Goal: Task Accomplishment & Management: Use online tool/utility

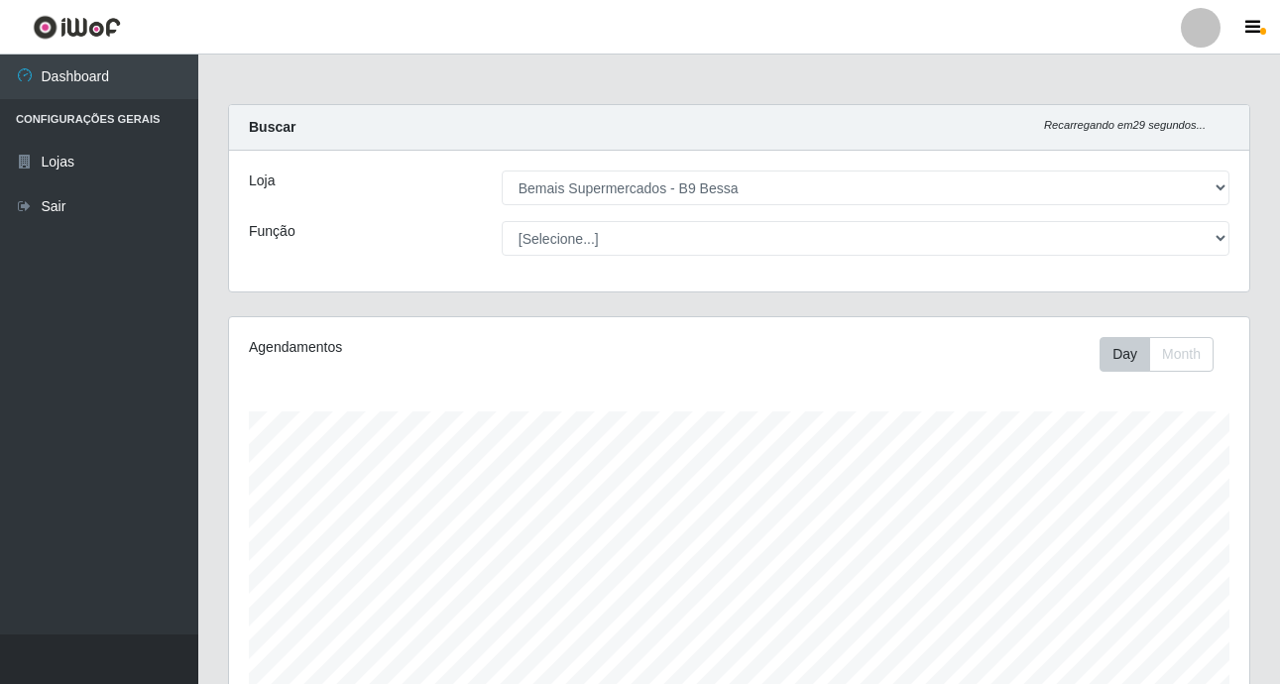
select select "410"
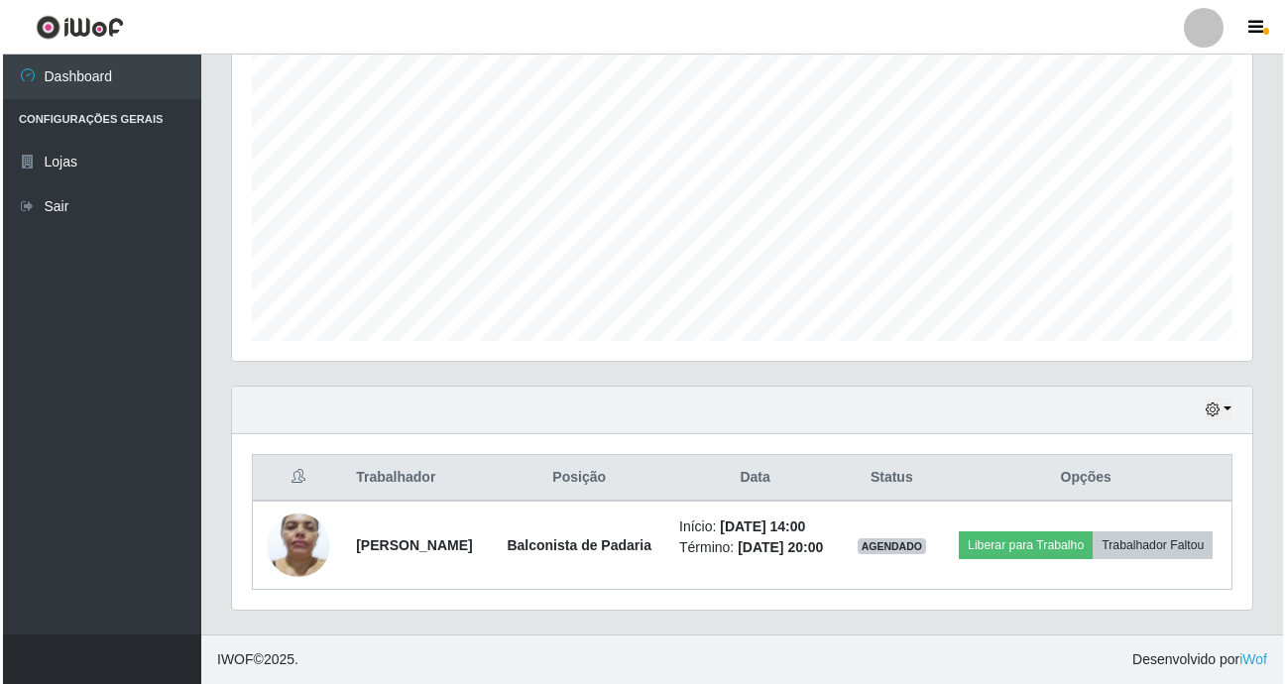
scroll to position [412, 1021]
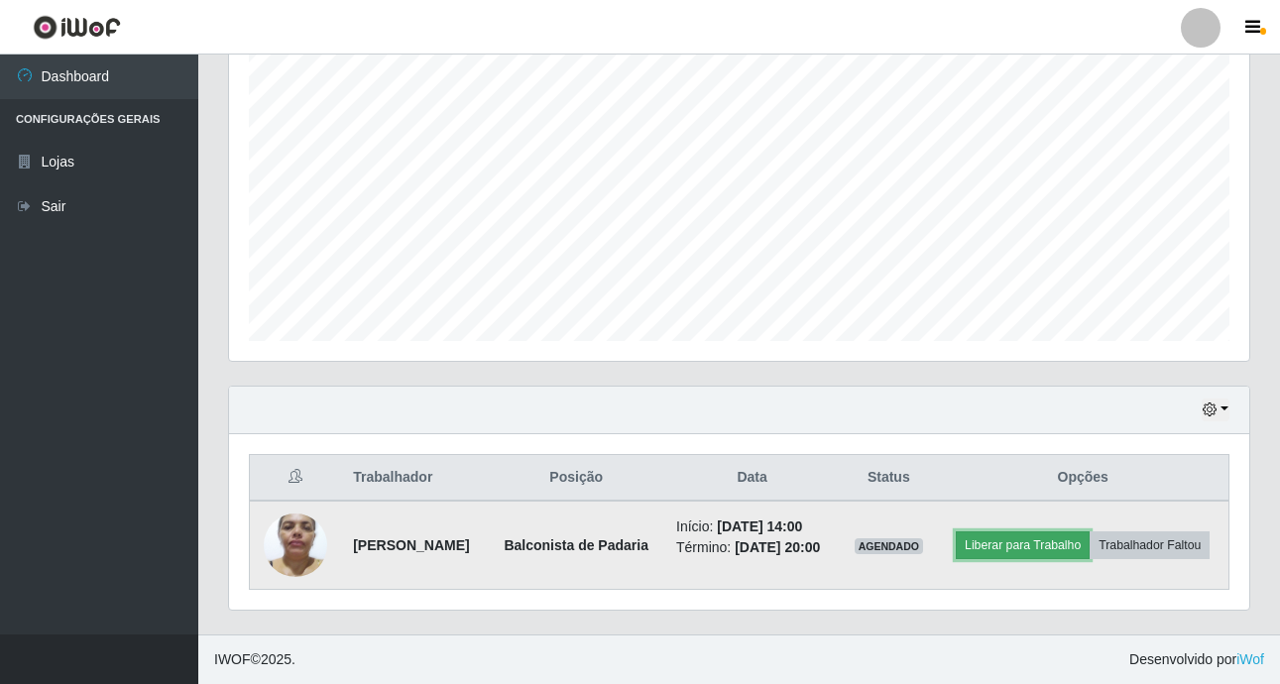
click at [1086, 532] on button "Liberar para Trabalho" at bounding box center [1023, 546] width 134 height 28
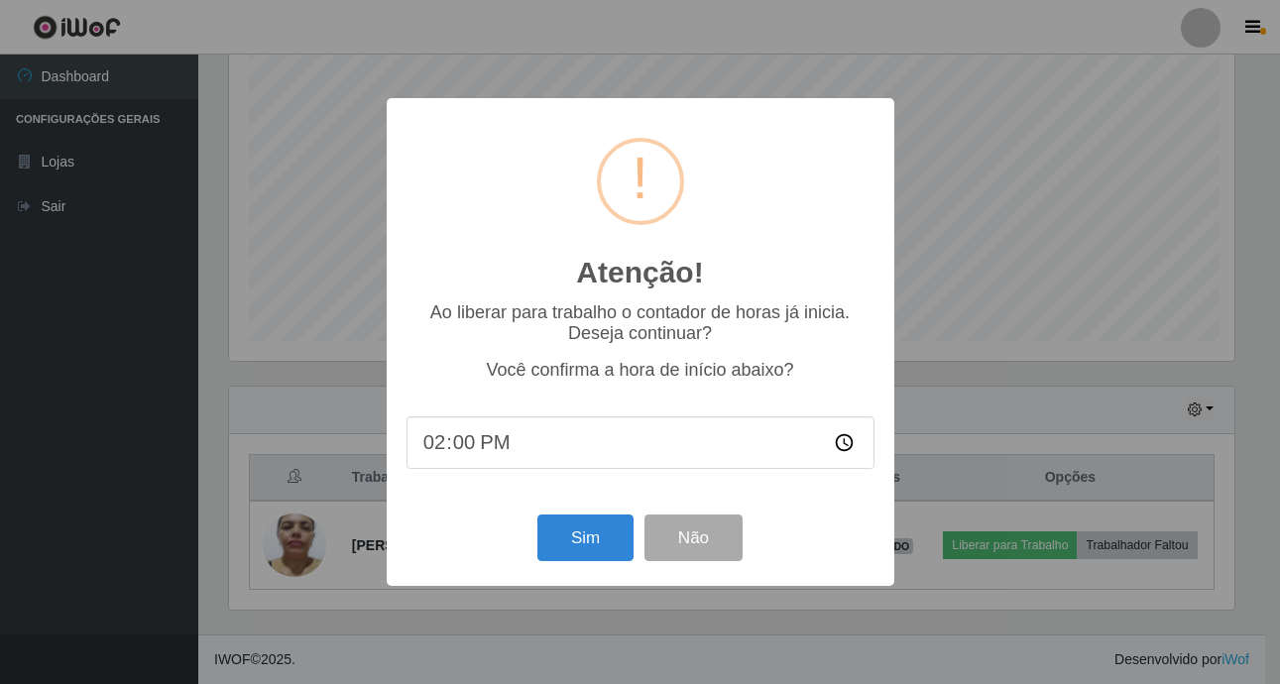
scroll to position [412, 1011]
click at [601, 538] on button "Sim" at bounding box center [588, 538] width 96 height 47
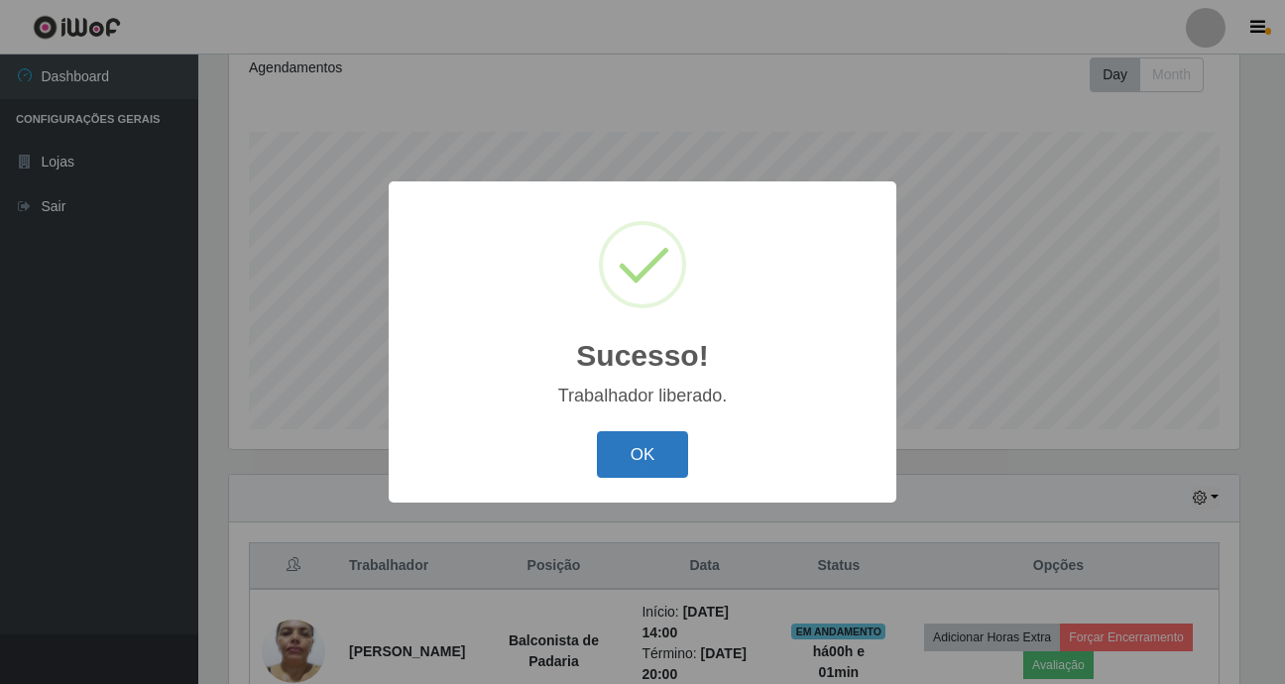
click at [654, 464] on button "OK" at bounding box center [643, 454] width 92 height 47
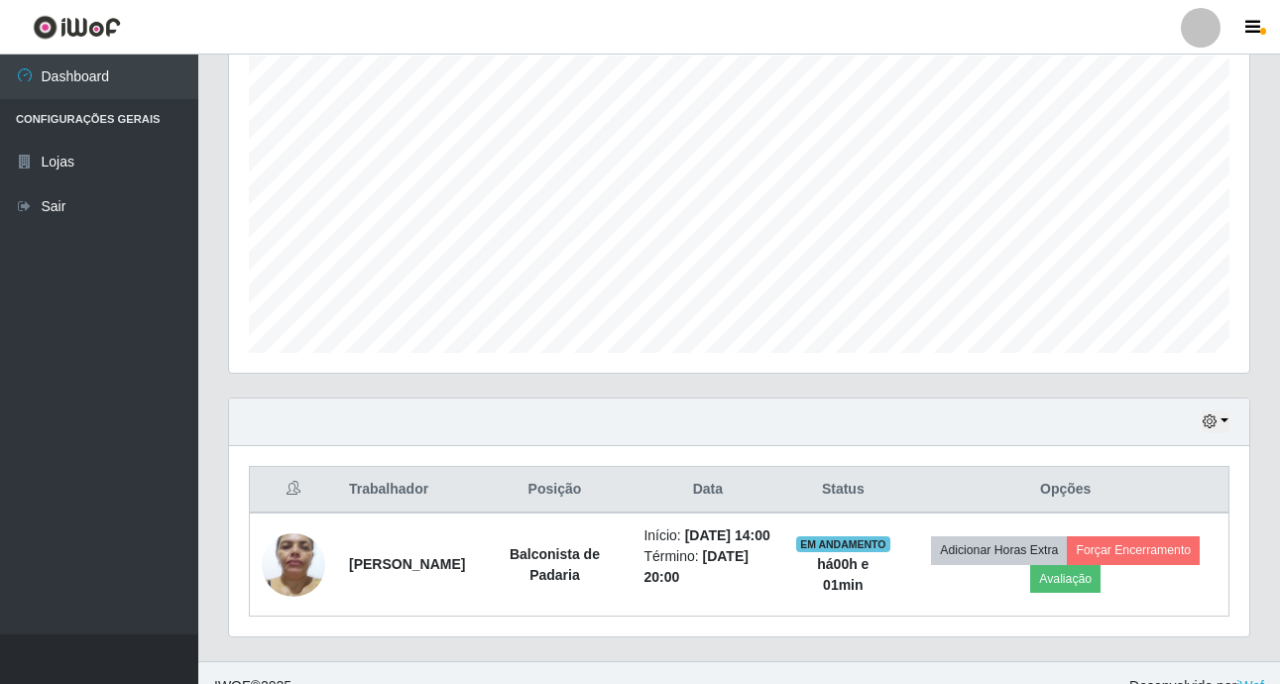
scroll to position [404, 0]
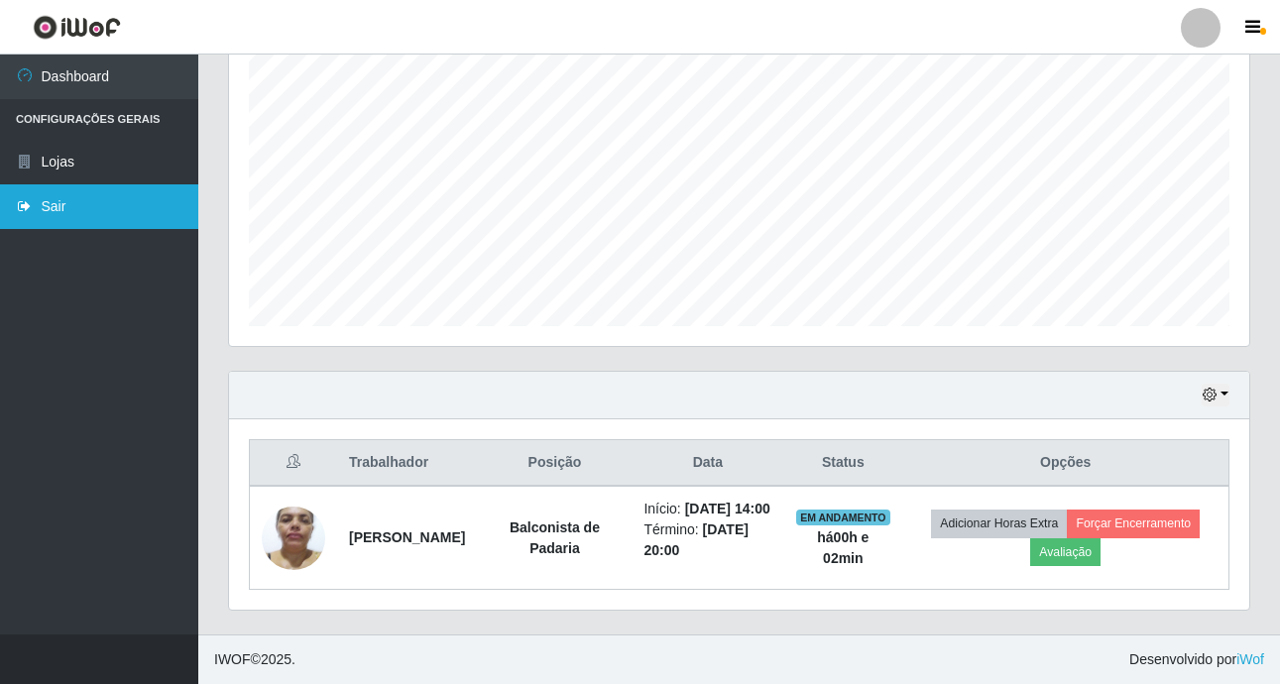
click at [69, 213] on link "Sair" at bounding box center [99, 206] width 198 height 45
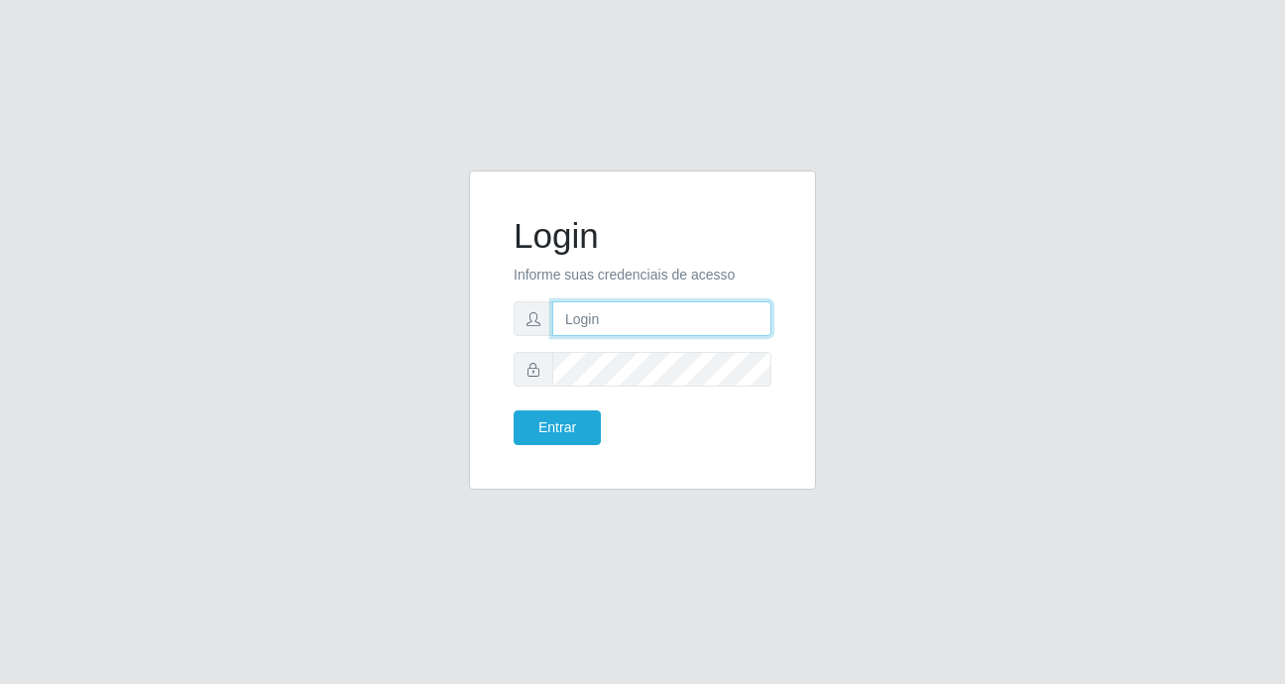
type input "heloisa@bessa"
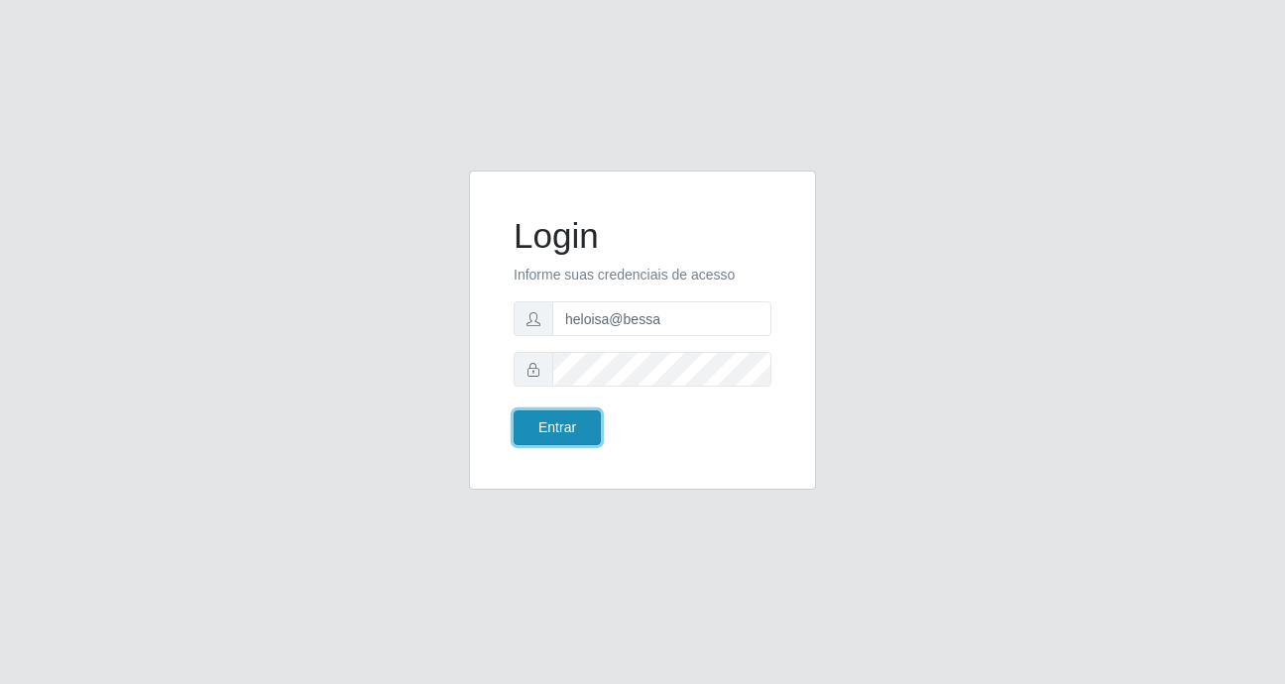
click at [549, 425] on button "Entrar" at bounding box center [557, 428] width 87 height 35
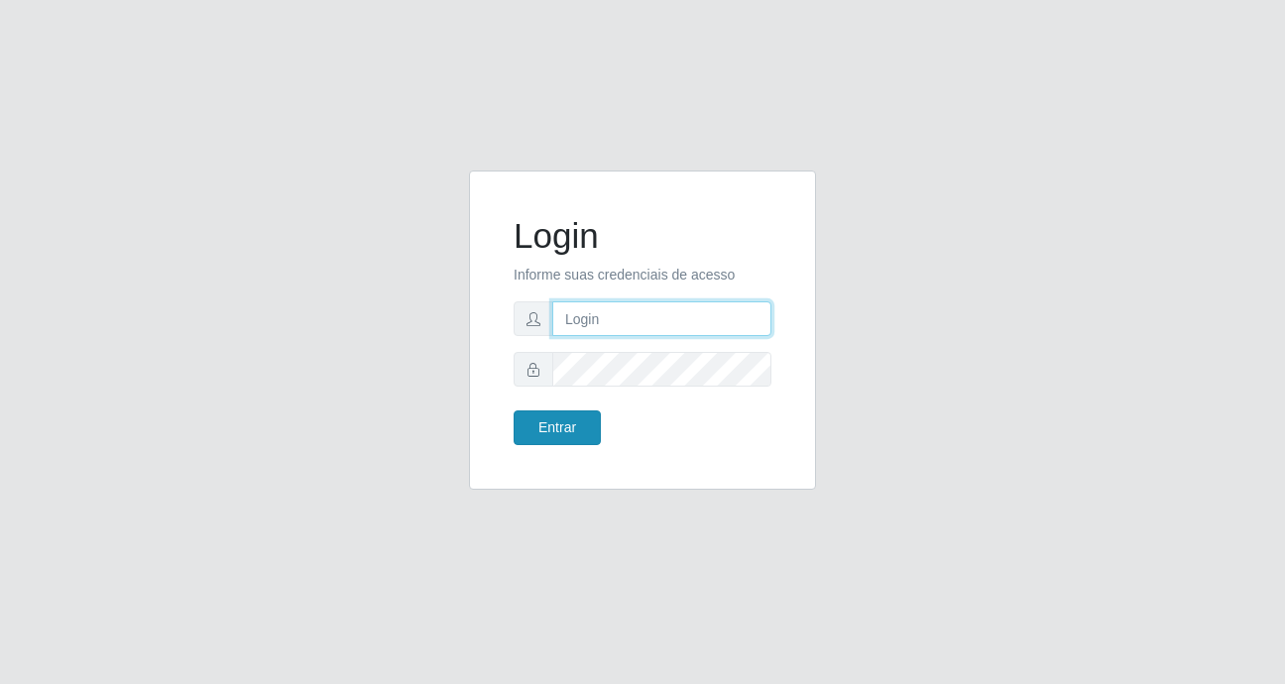
type input "heloisa@bessa"
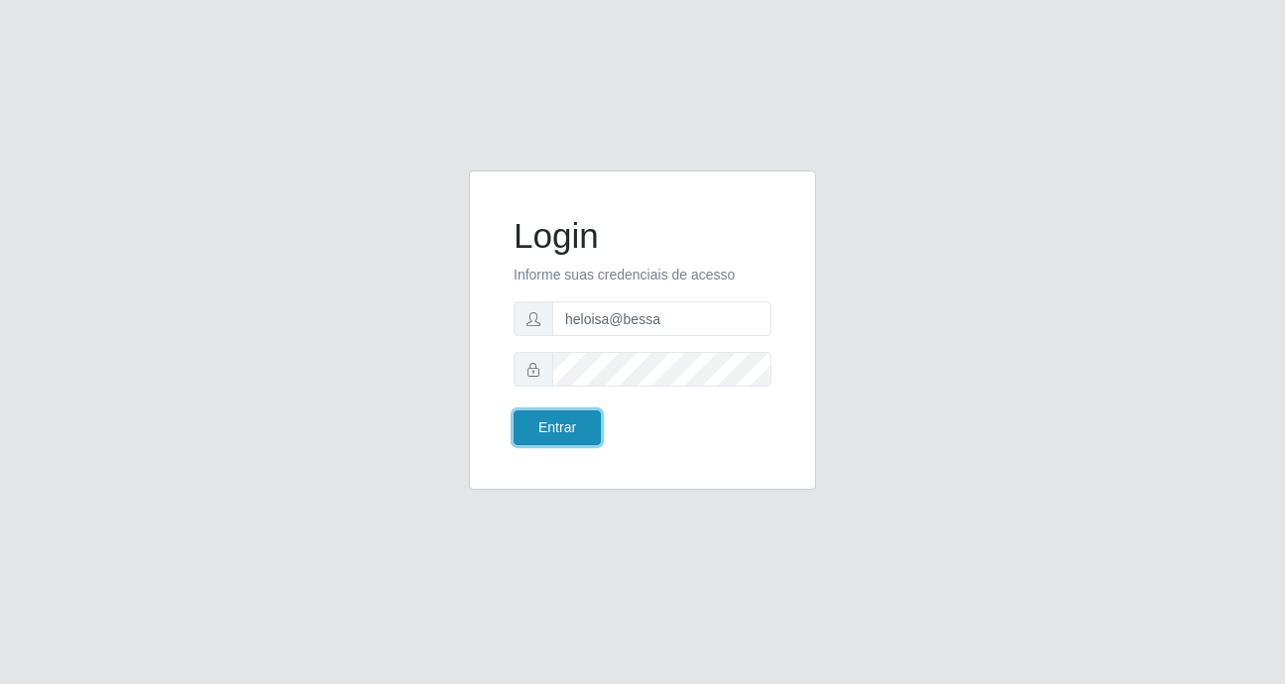
click at [552, 429] on button "Entrar" at bounding box center [557, 428] width 87 height 35
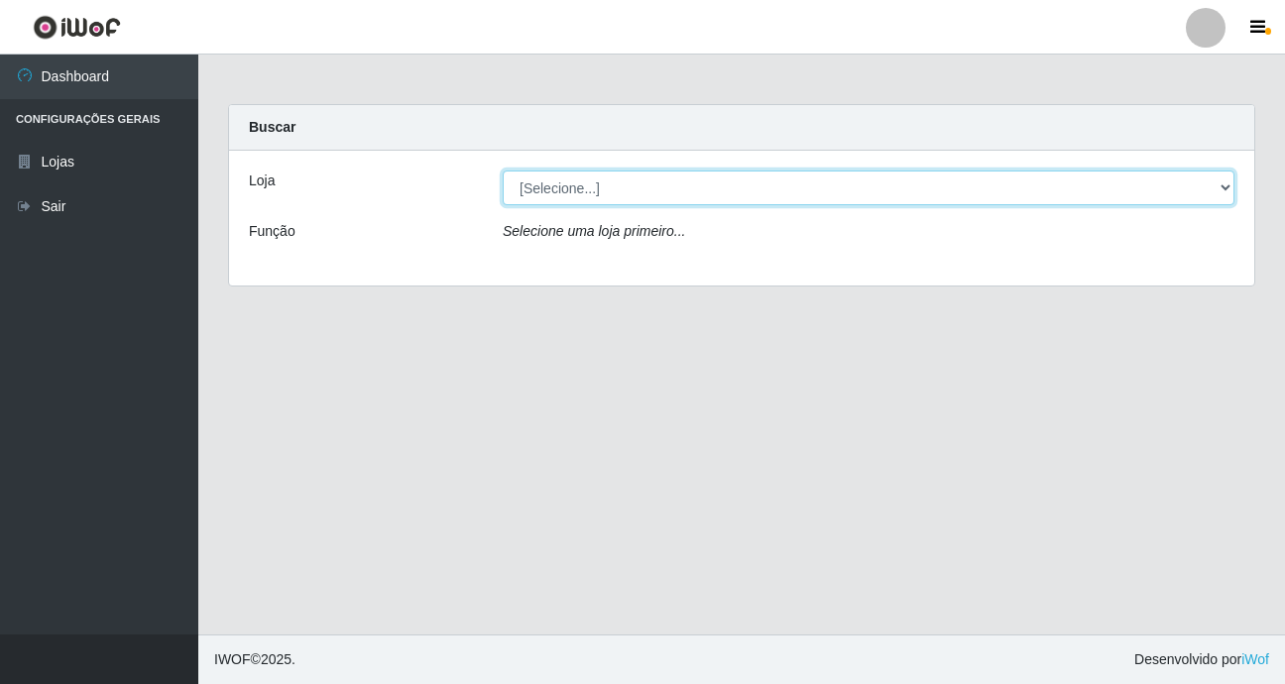
click at [1227, 186] on select "[Selecione...] Bemais Supermercados - B9 Bessa" at bounding box center [869, 188] width 732 height 35
select select "410"
click at [503, 171] on select "[Selecione...] Bemais Supermercados - B9 Bessa" at bounding box center [869, 188] width 732 height 35
